Goal: Task Accomplishment & Management: Manage account settings

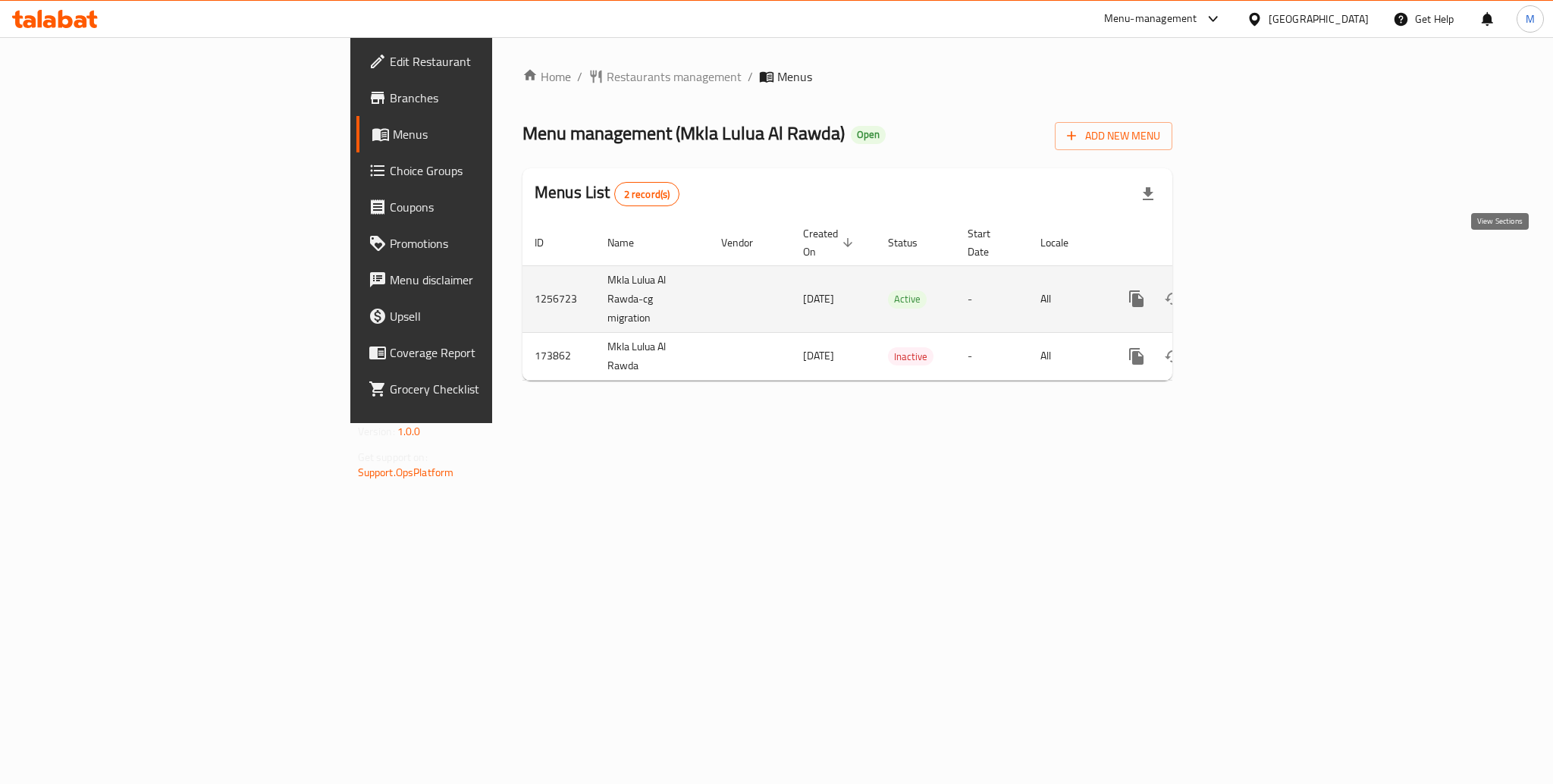
click at [1255, 290] on icon "enhanced table" at bounding box center [1246, 299] width 19 height 19
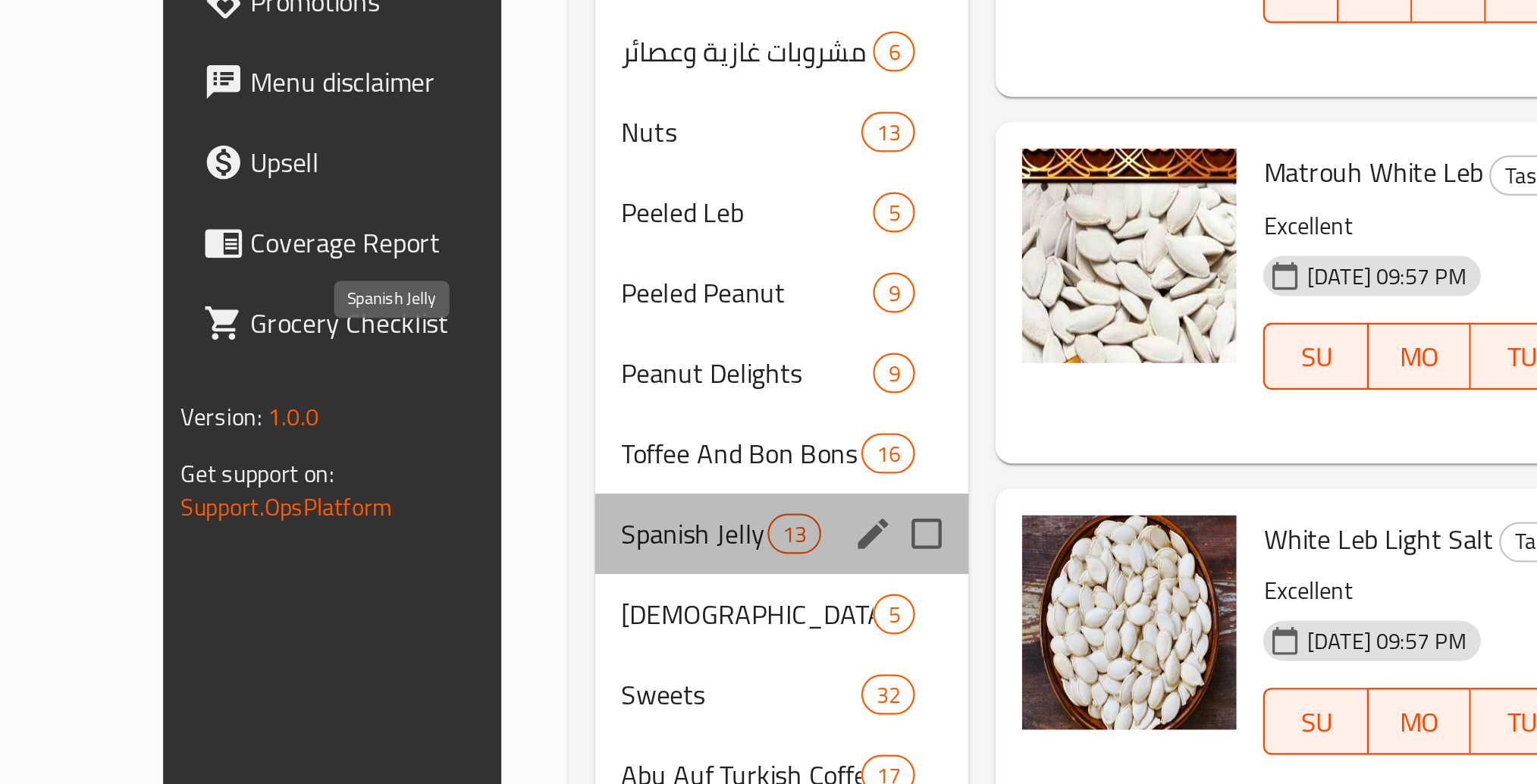
click at [518, 584] on span "Spanish Jelly" at bounding box center [551, 594] width 67 height 19
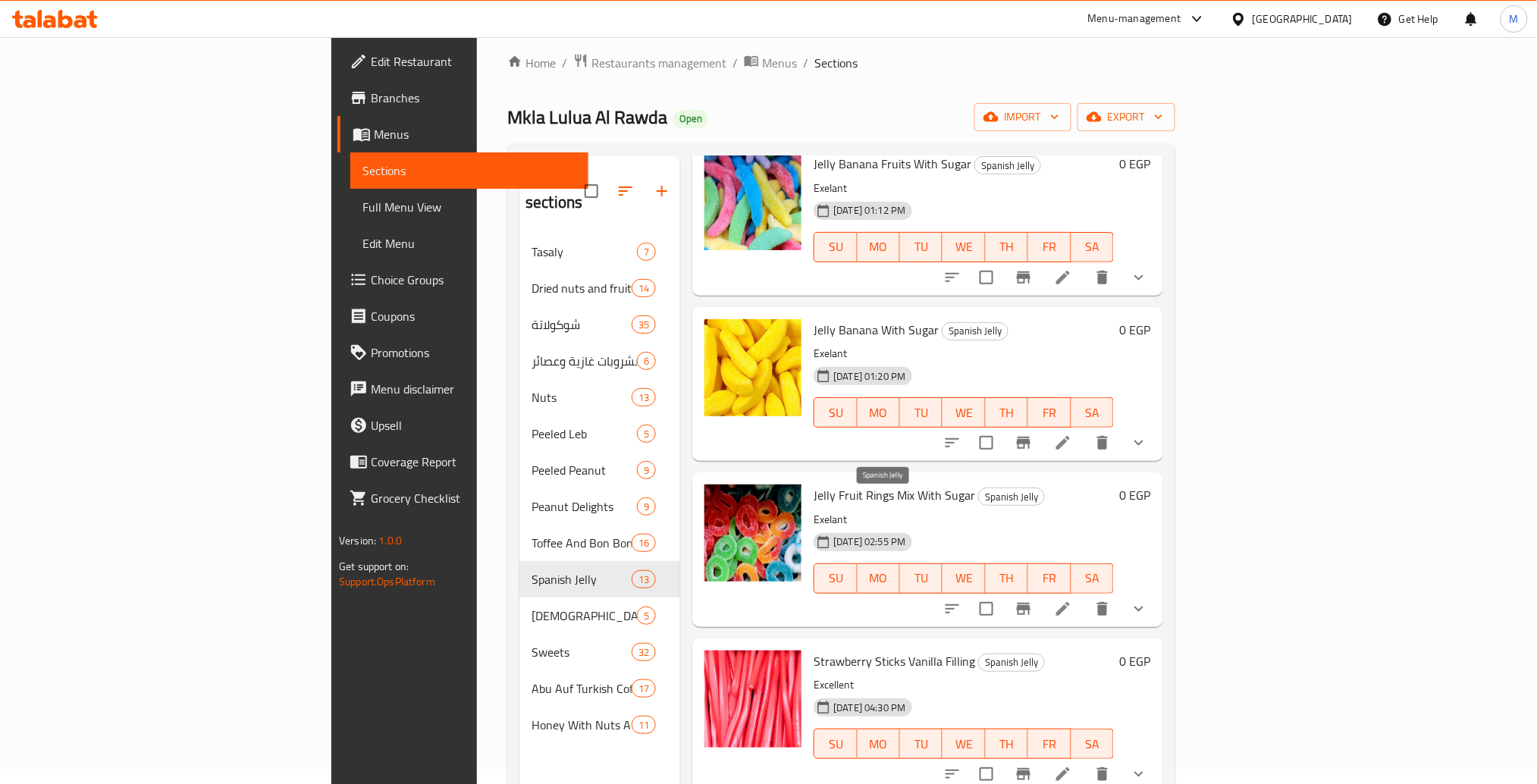
scroll to position [207, 0]
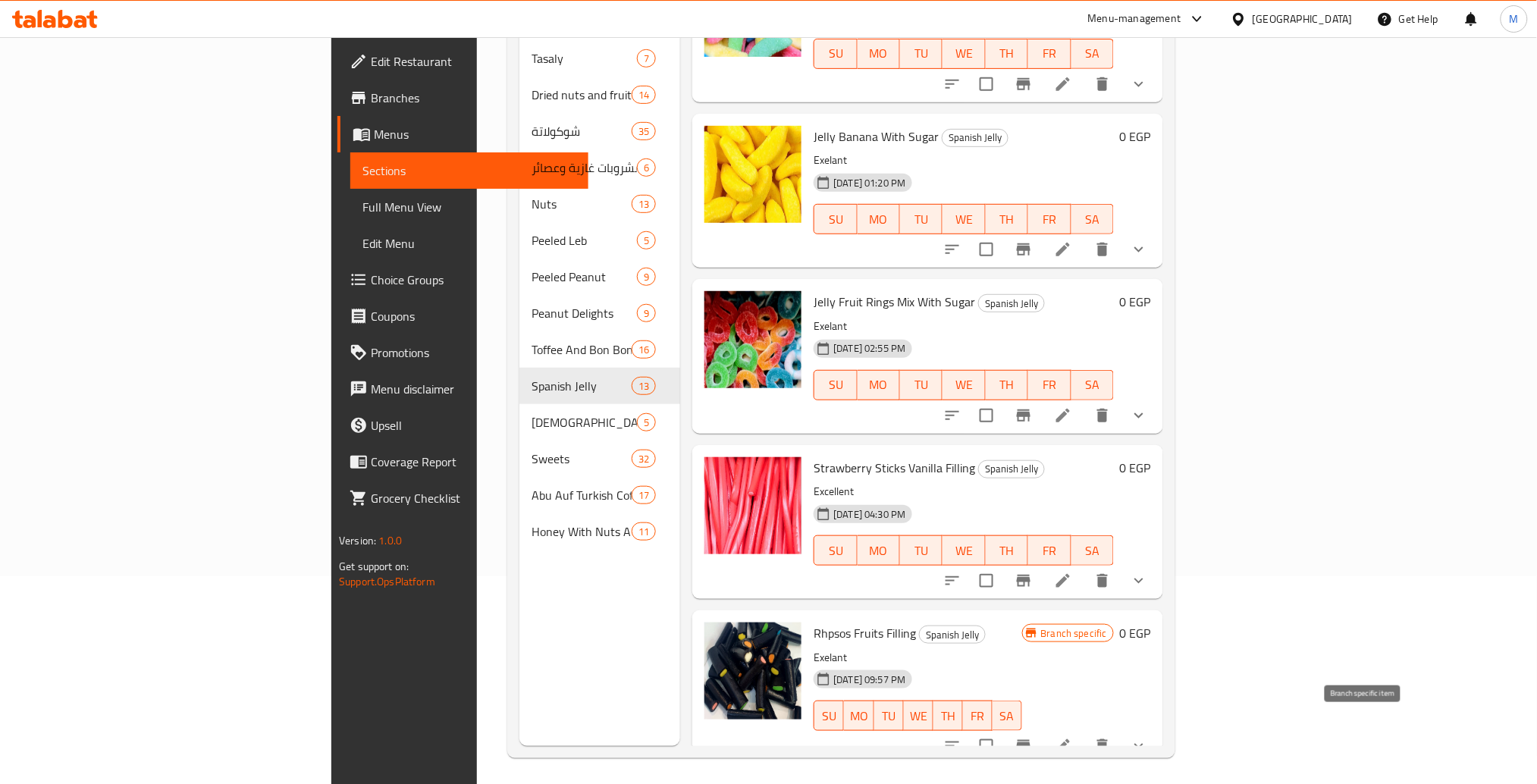
click at [1033, 571] on icon "Branch-specific-item" at bounding box center [1024, 580] width 19 height 19
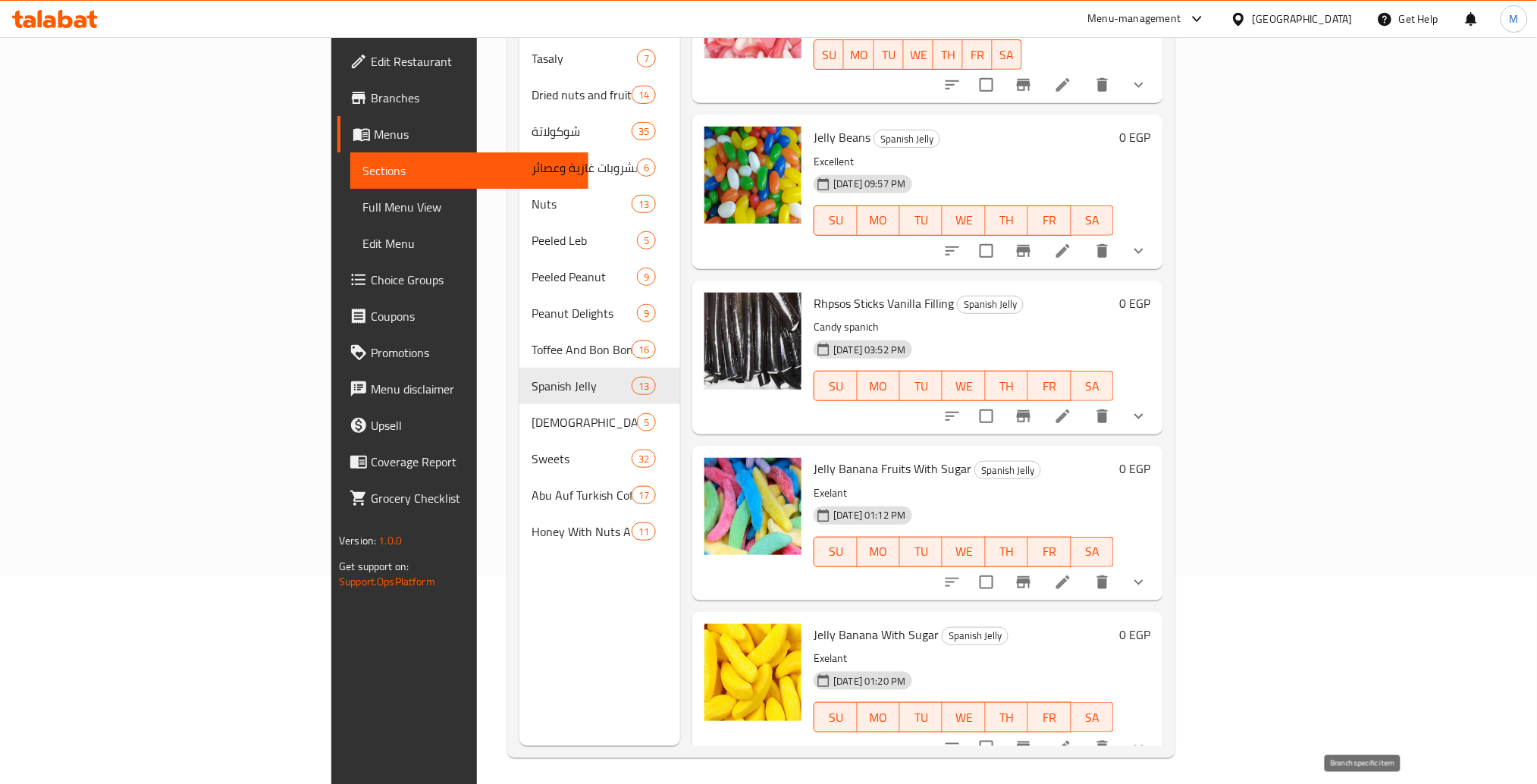
scroll to position [756, 0]
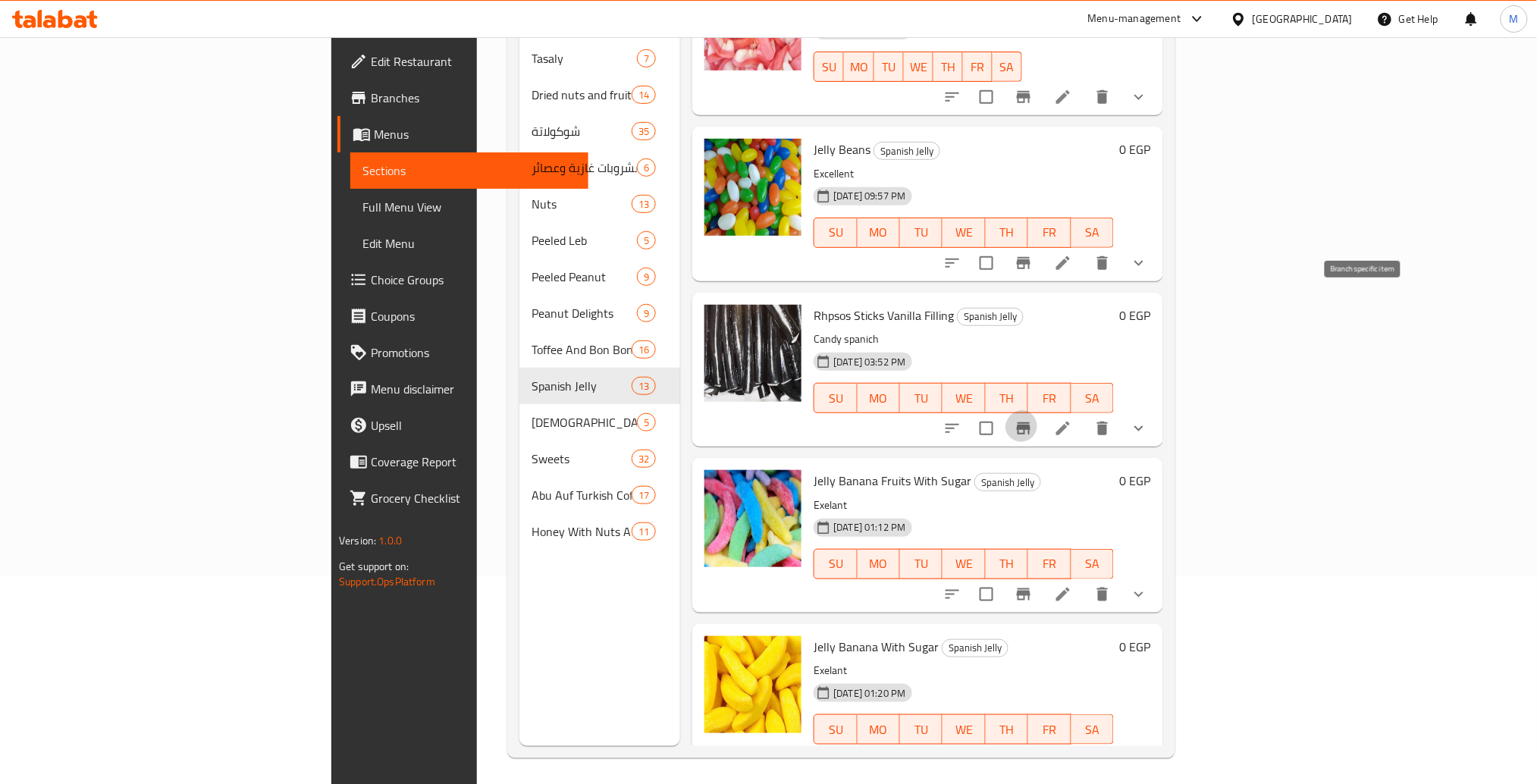
click at [1033, 419] on icon "Branch-specific-item" at bounding box center [1024, 429] width 19 height 19
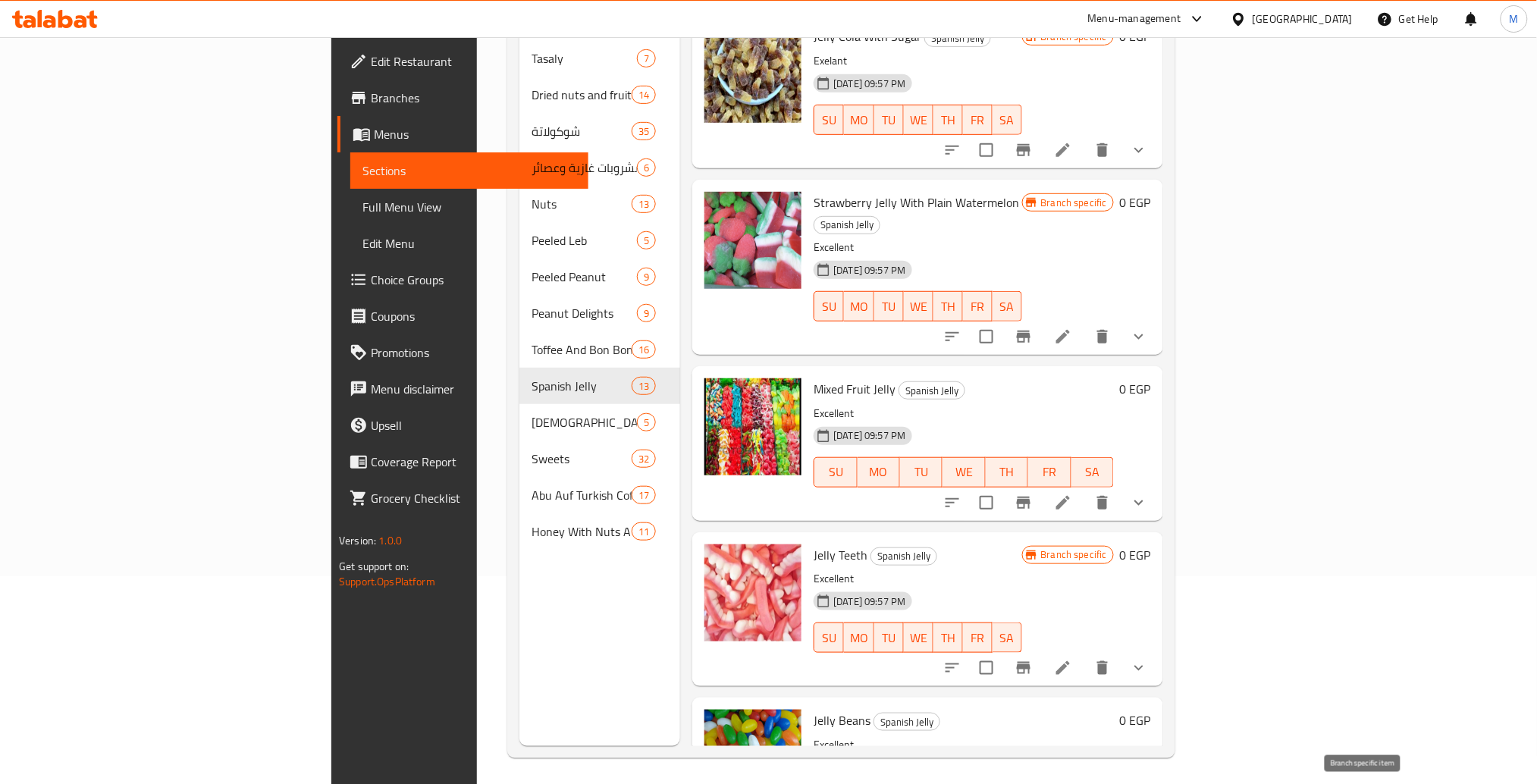
scroll to position [0, 0]
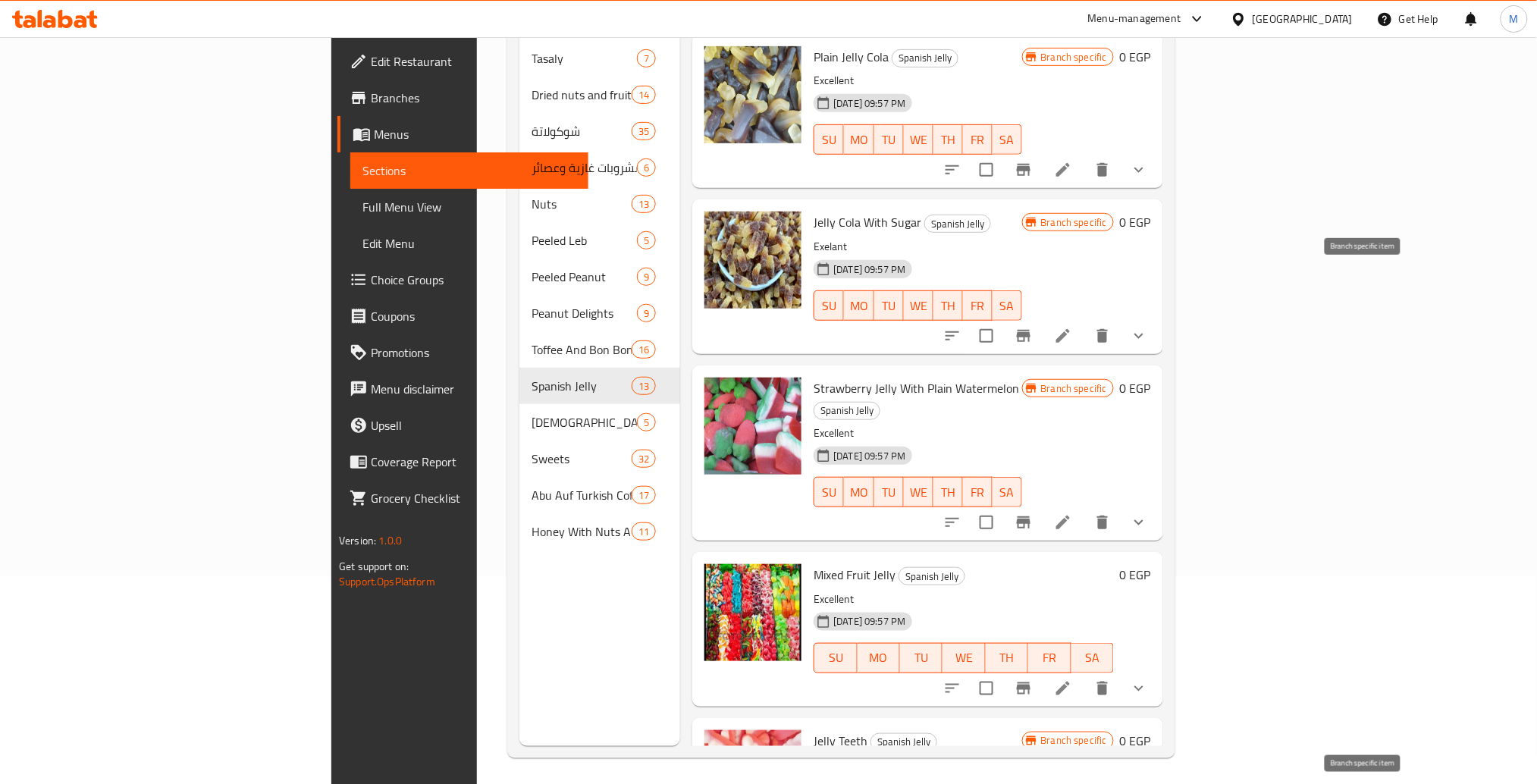
click at [1030, 330] on icon "Branch-specific-item" at bounding box center [1024, 336] width 14 height 12
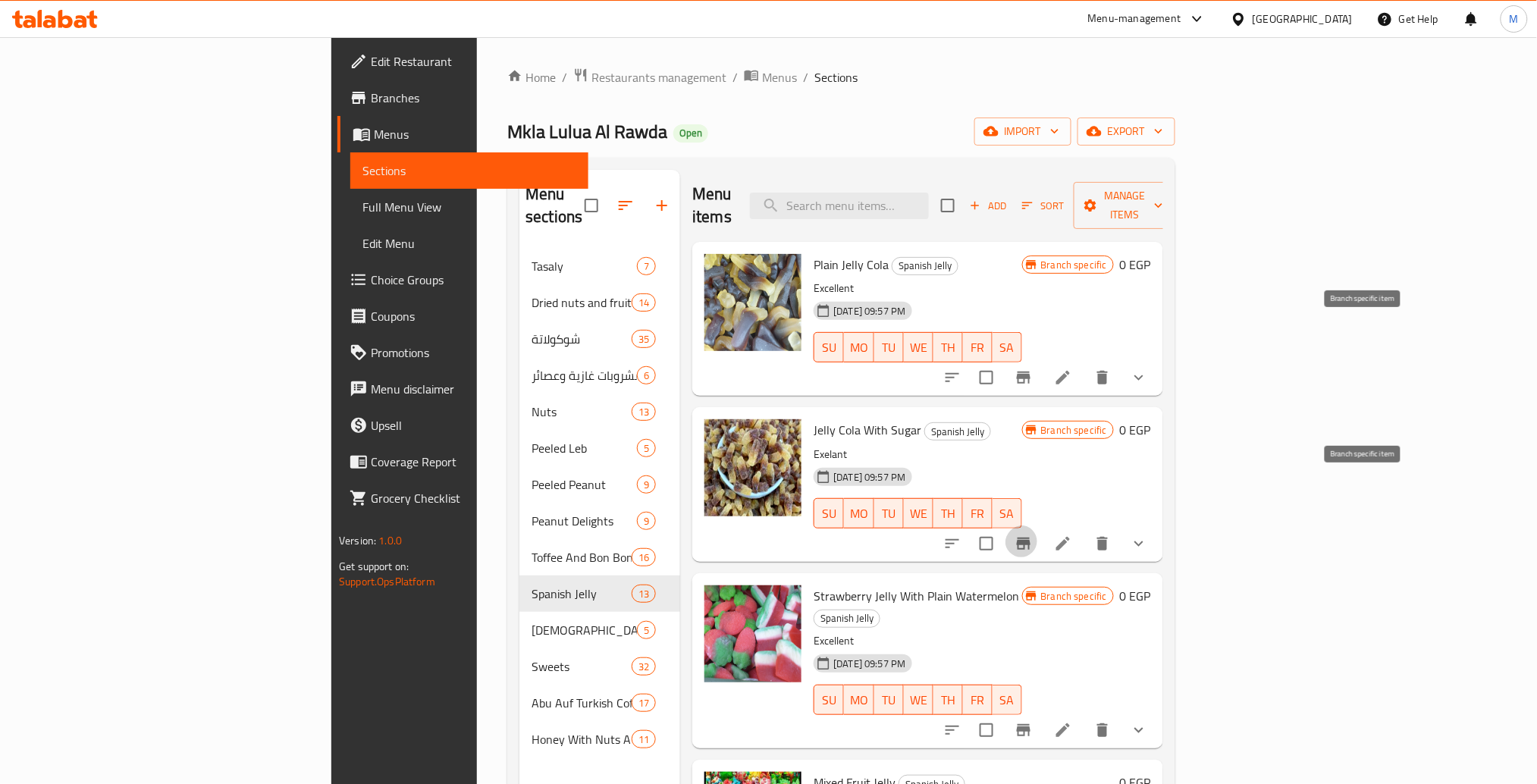
click at [1042, 359] on button "Branch-specific-item" at bounding box center [1023, 377] width 36 height 36
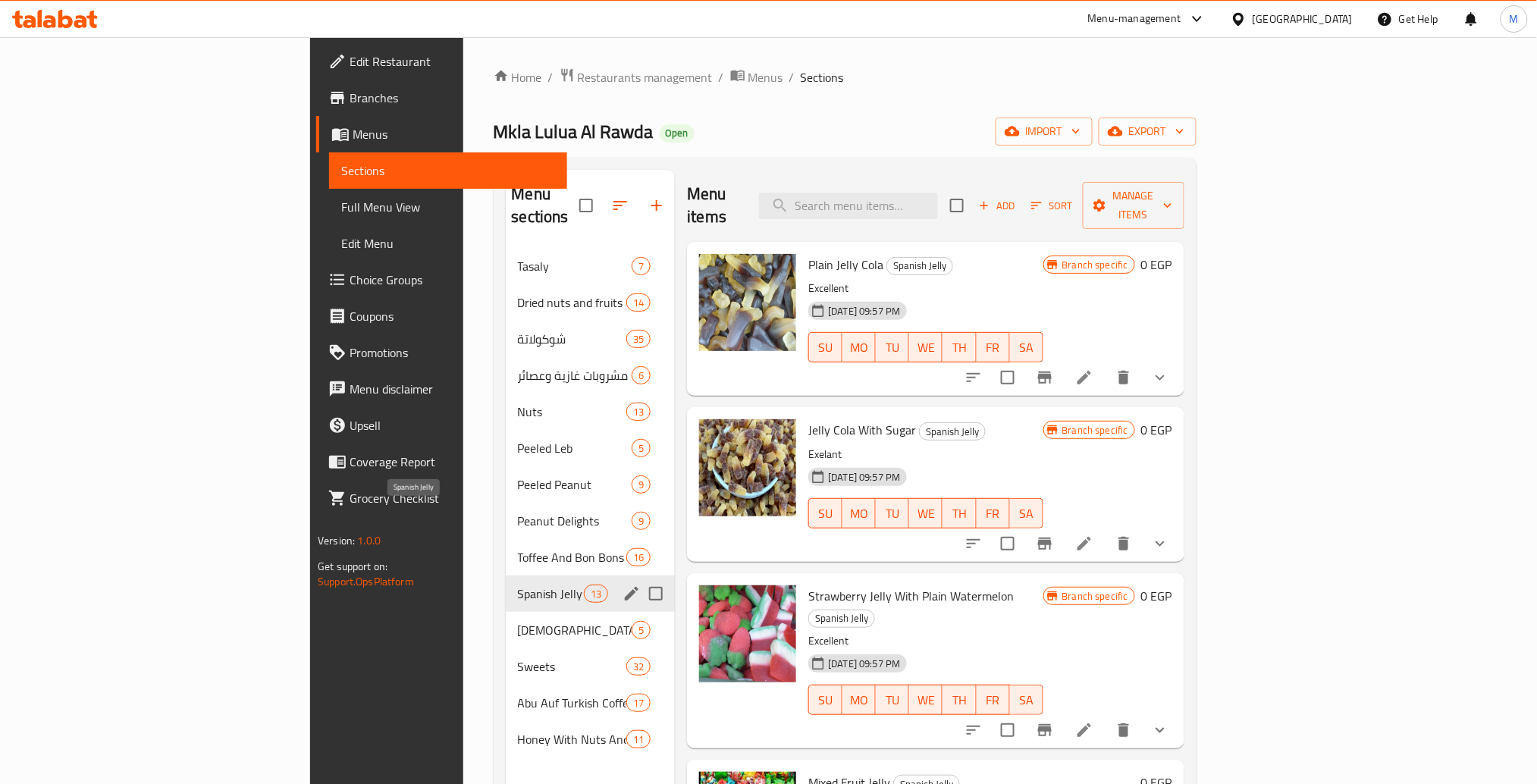
drag, startPoint x: 297, startPoint y: 506, endPoint x: 370, endPoint y: 507, distance: 73.0
click at [494, 507] on div "Menu sections Tasaly 7 Dried nuts and fruits 14 شوكولاتة 35 مشروبات غازية وعصائ…" at bounding box center [845, 562] width 703 height 808
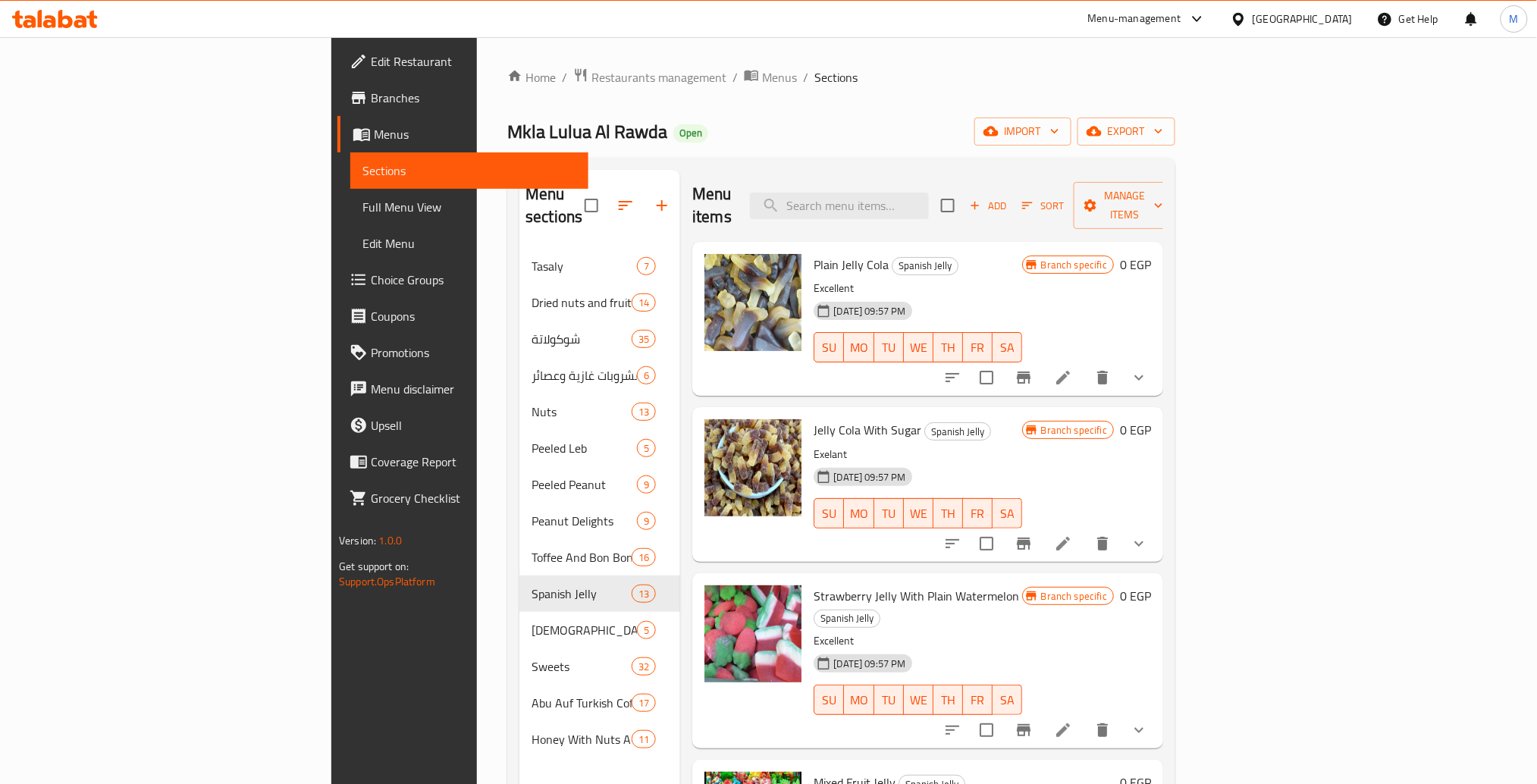
drag, startPoint x: 370, startPoint y: 507, endPoint x: 290, endPoint y: 505, distance: 80.0
click at [507, 505] on div "Menu sections Tasaly 7 Dried nuts and fruits 14 شوكولاتة 35 مشروبات غازية وعصائ…" at bounding box center [841, 562] width 668 height 808
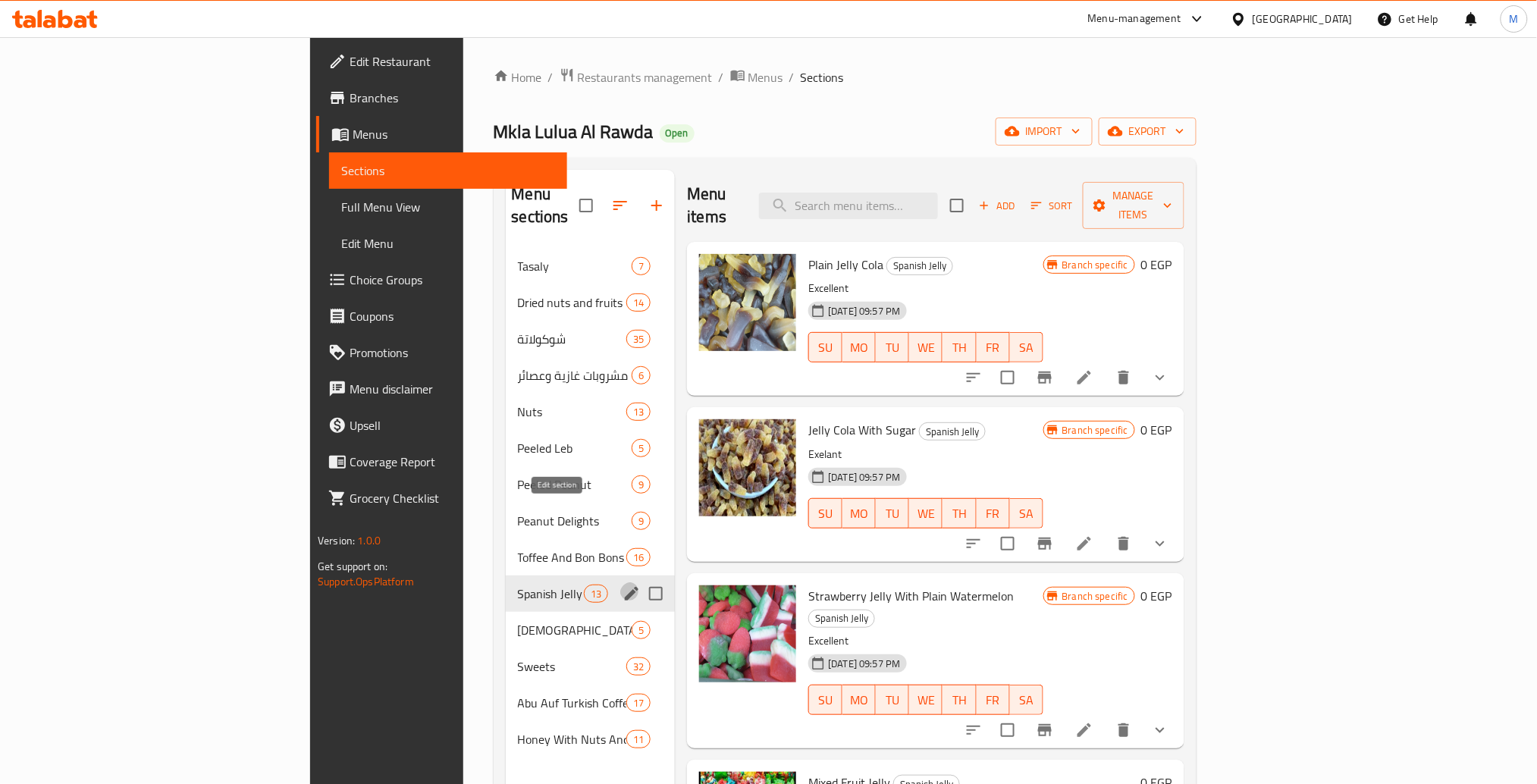
click at [620, 582] on button "edit" at bounding box center [631, 593] width 22 height 22
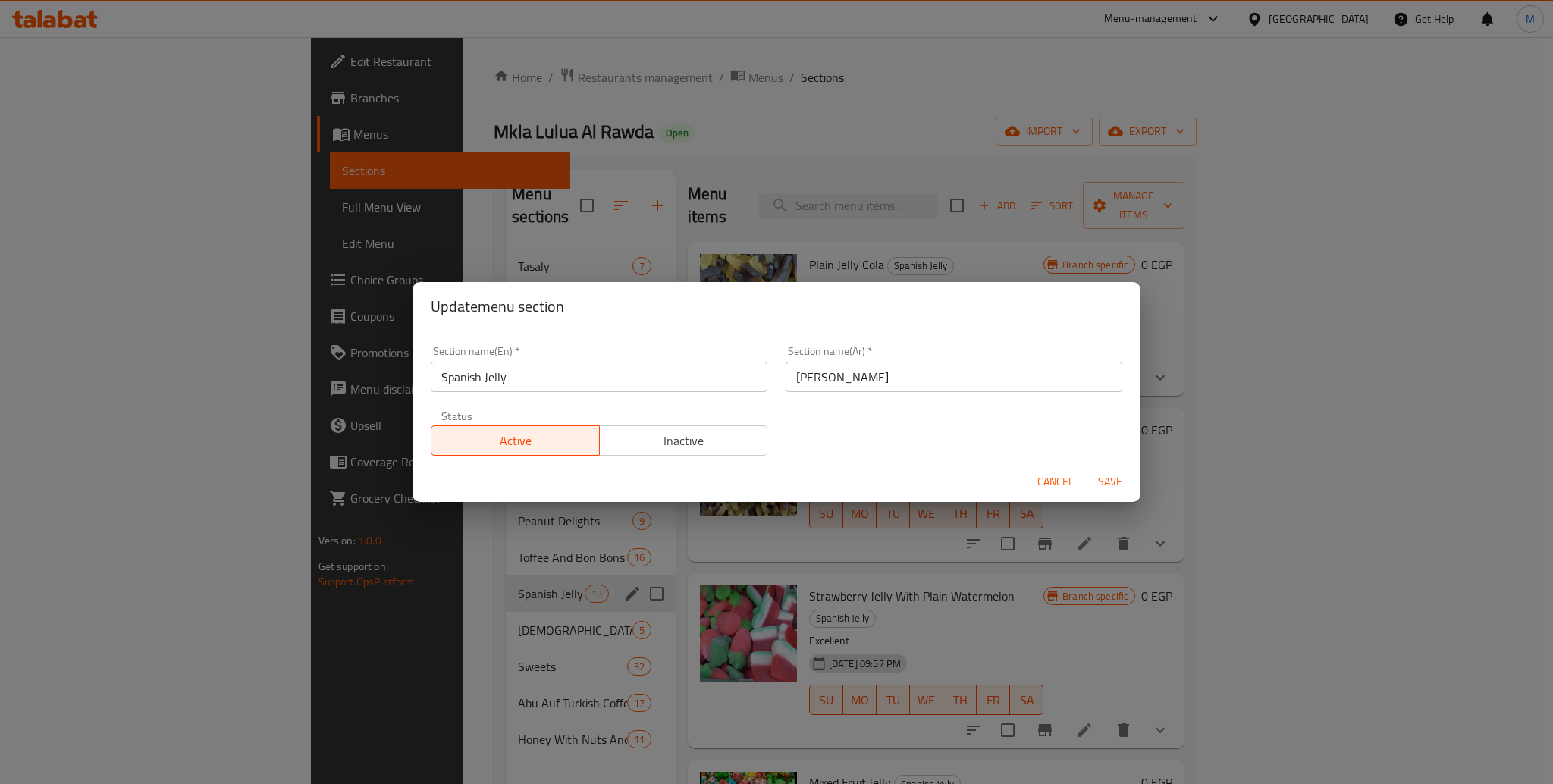
click at [527, 382] on input "Spanish Jelly" at bounding box center [599, 376] width 337 height 30
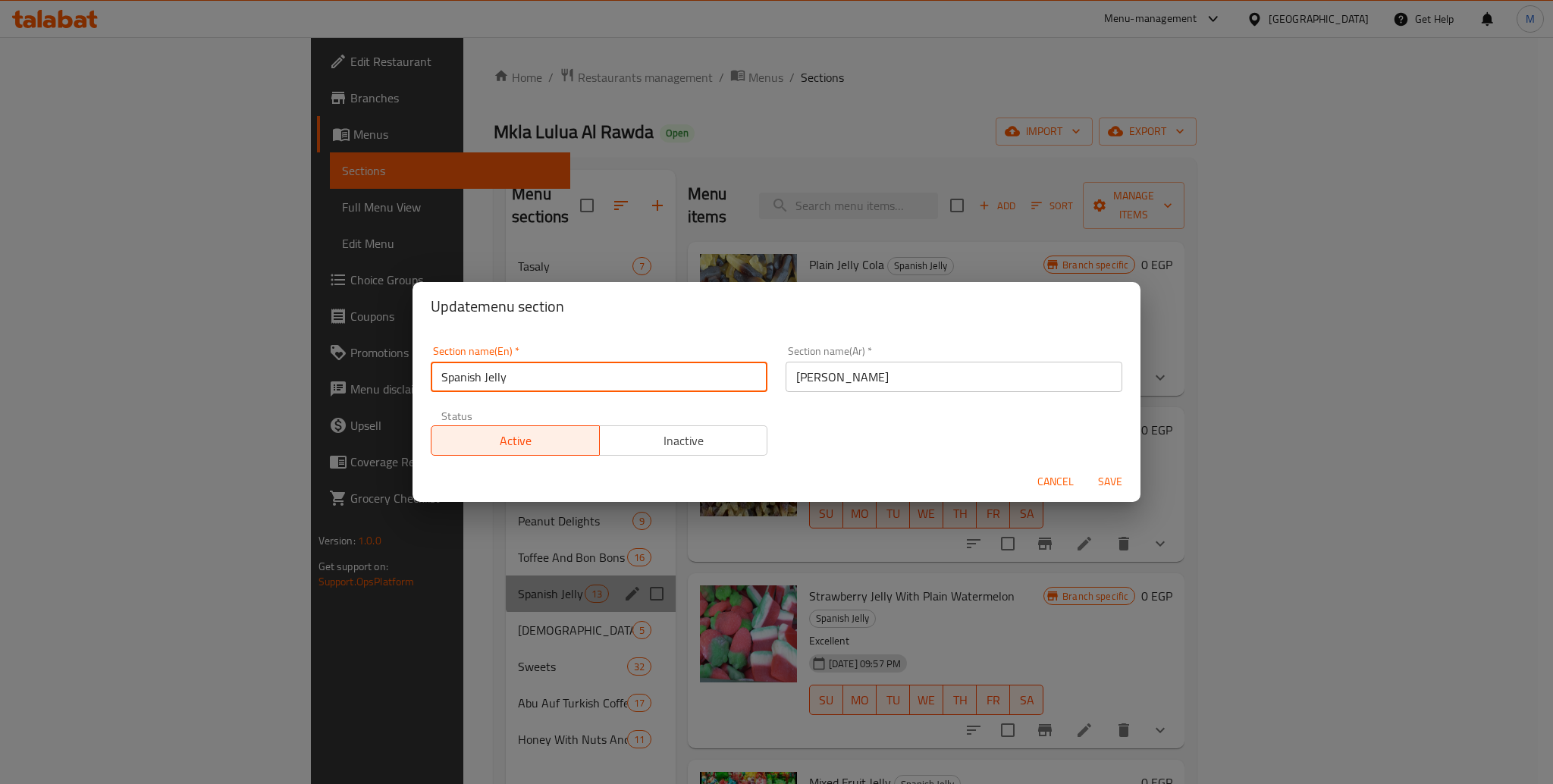
click at [527, 382] on input "Spanish Jelly" at bounding box center [599, 376] width 337 height 30
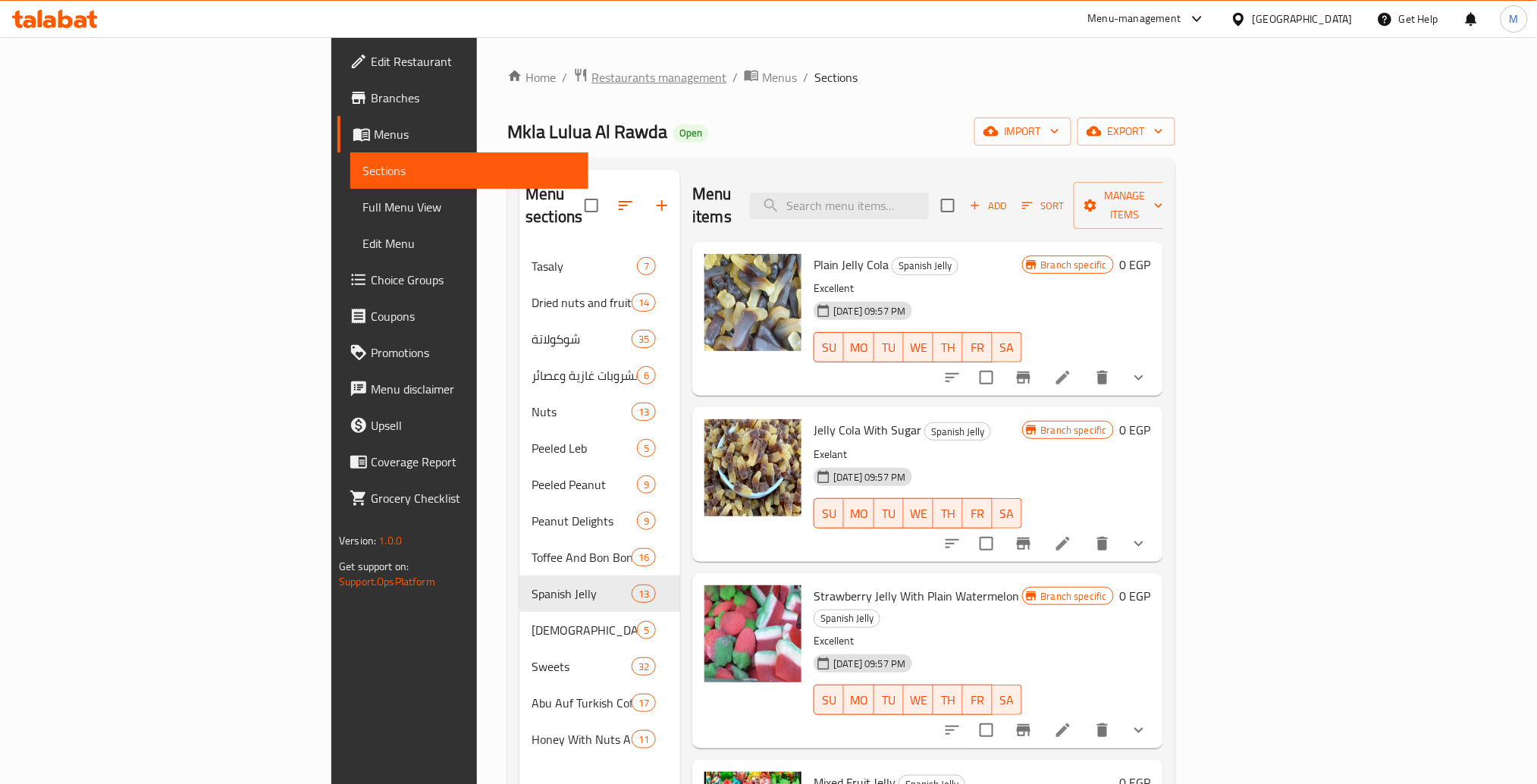
click at [592, 74] on span "Restaurants management" at bounding box center [659, 77] width 135 height 19
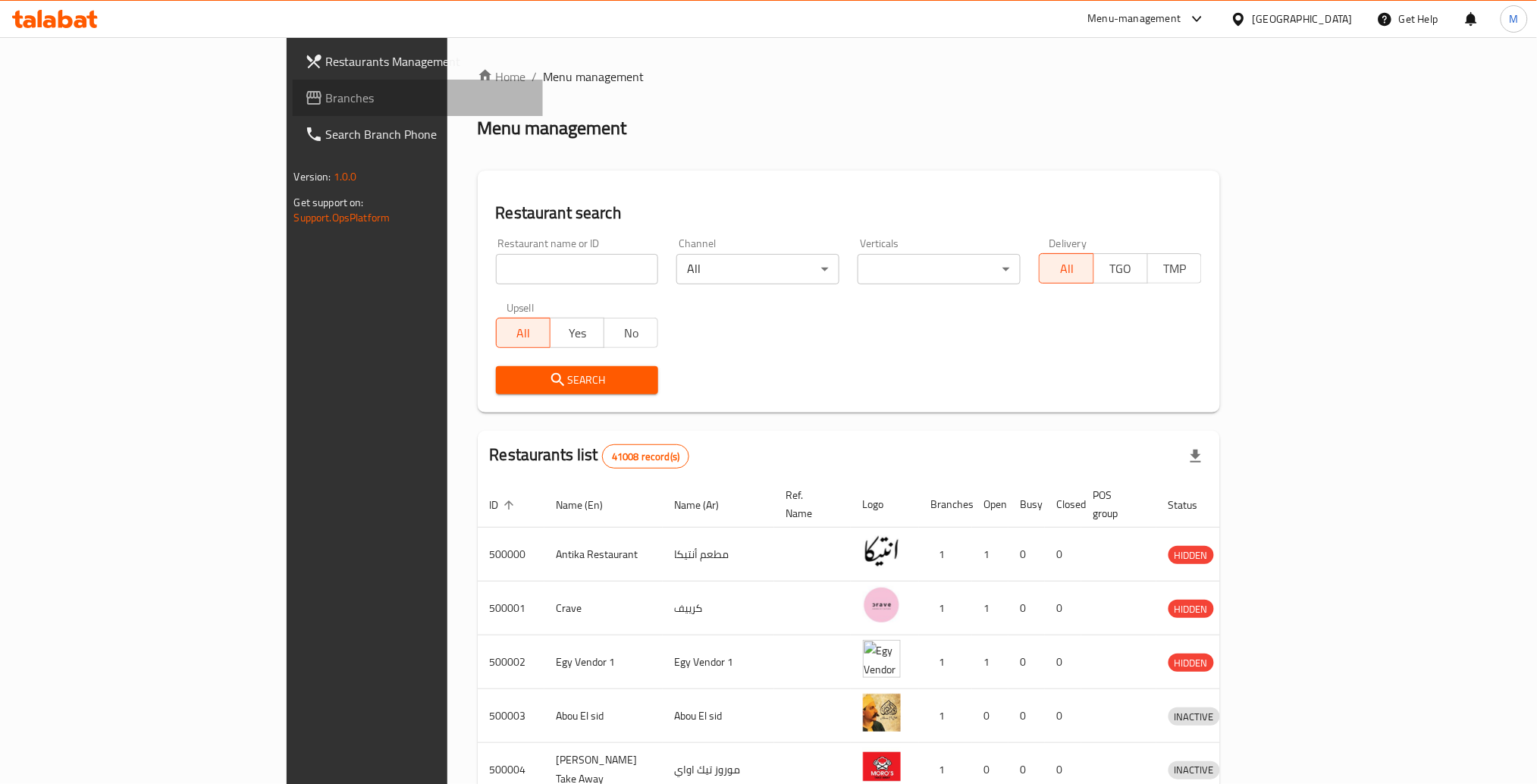
click at [326, 91] on span "Branches" at bounding box center [429, 98] width 205 height 19
